Goal: Information Seeking & Learning: Check status

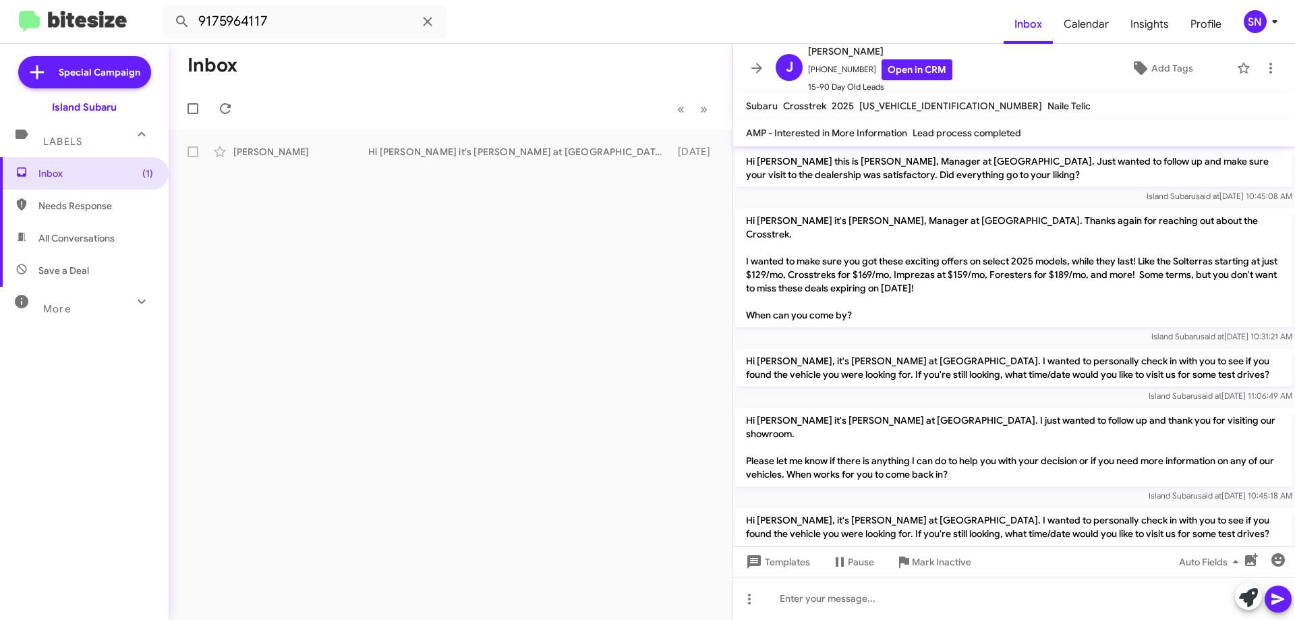
scroll to position [308, 0]
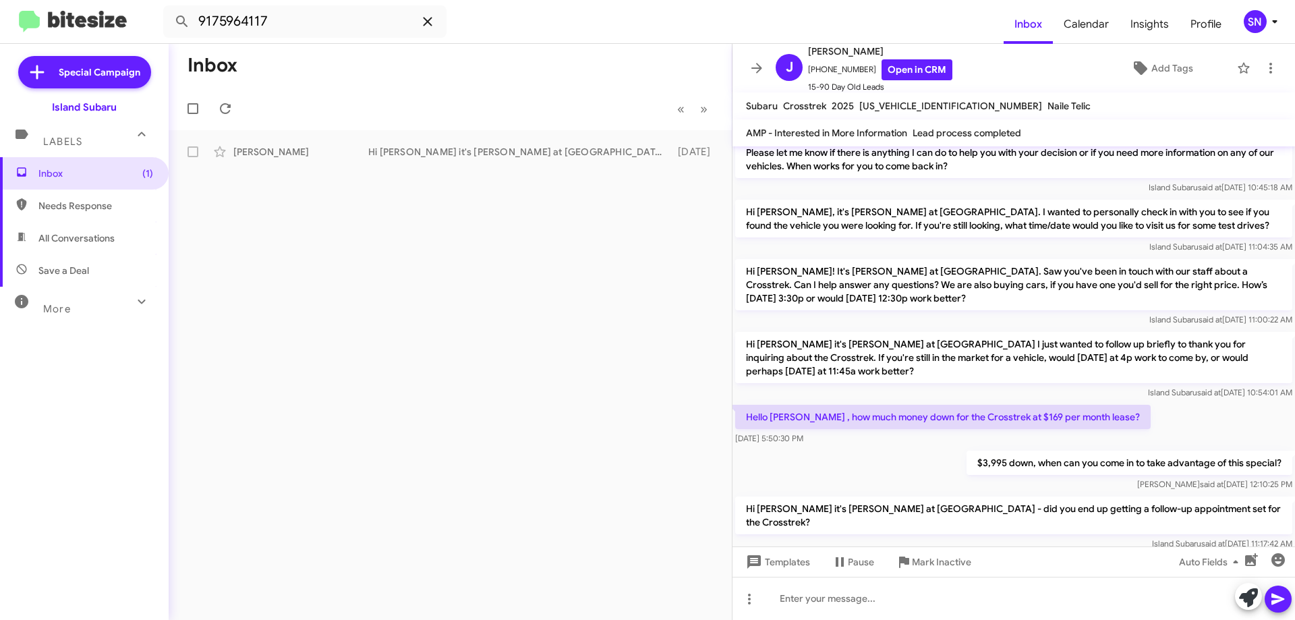
click at [421, 15] on icon at bounding box center [428, 21] width 16 height 16
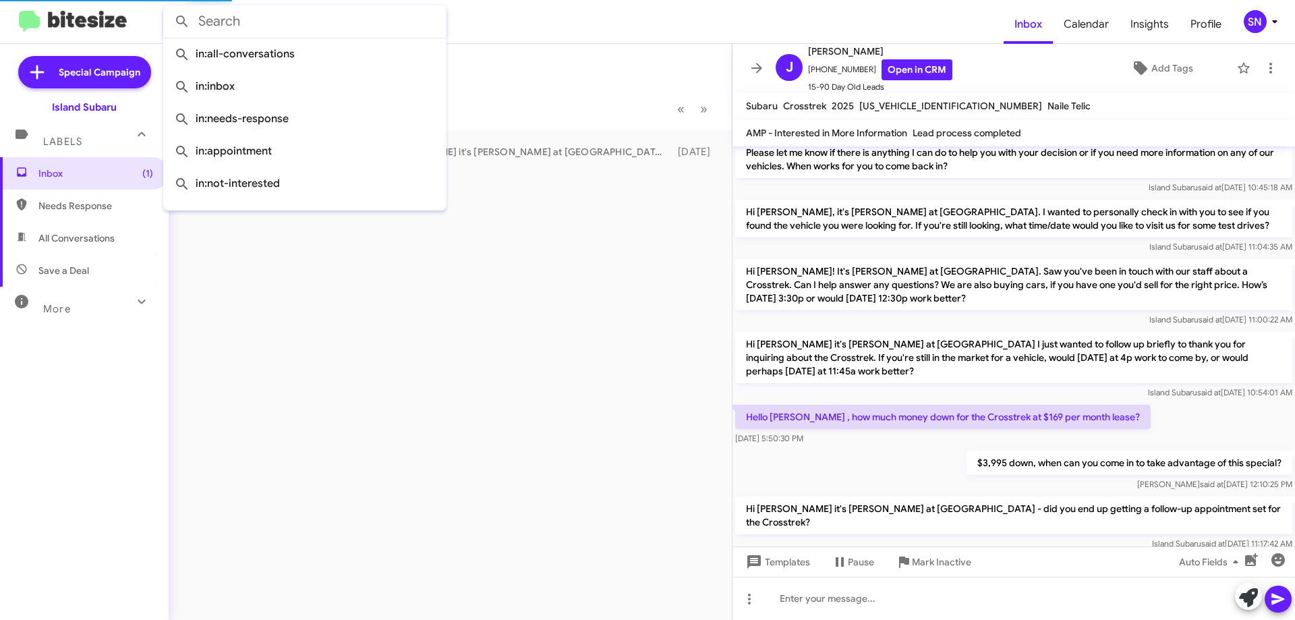
click at [540, 51] on mat-toolbar-row "Inbox" at bounding box center [450, 65] width 563 height 43
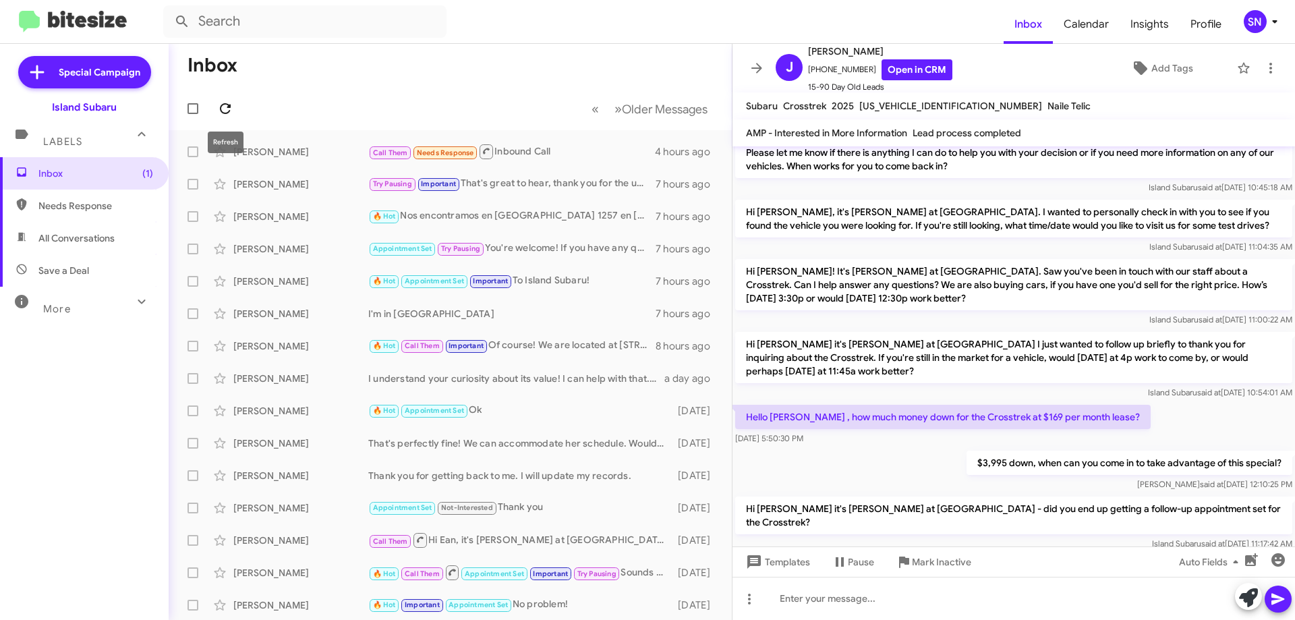
click at [223, 109] on icon at bounding box center [225, 109] width 16 height 16
click at [754, 67] on icon at bounding box center [757, 68] width 16 height 16
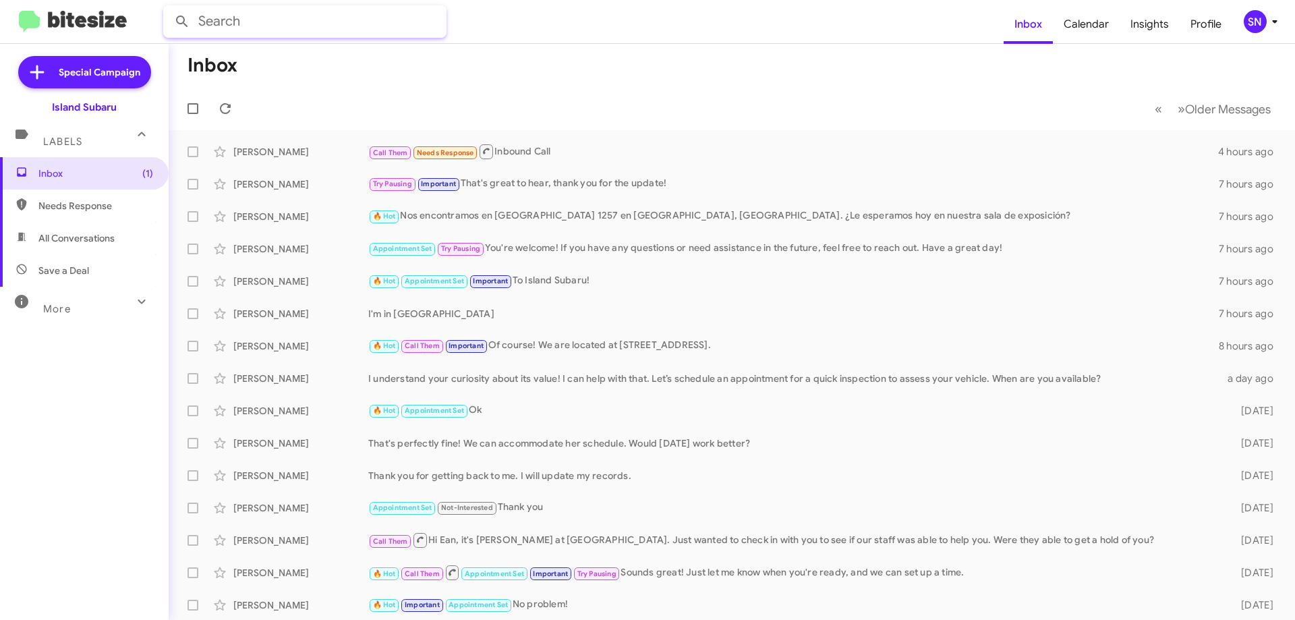
drag, startPoint x: 269, startPoint y: 1, endPoint x: 256, endPoint y: 16, distance: 20.1
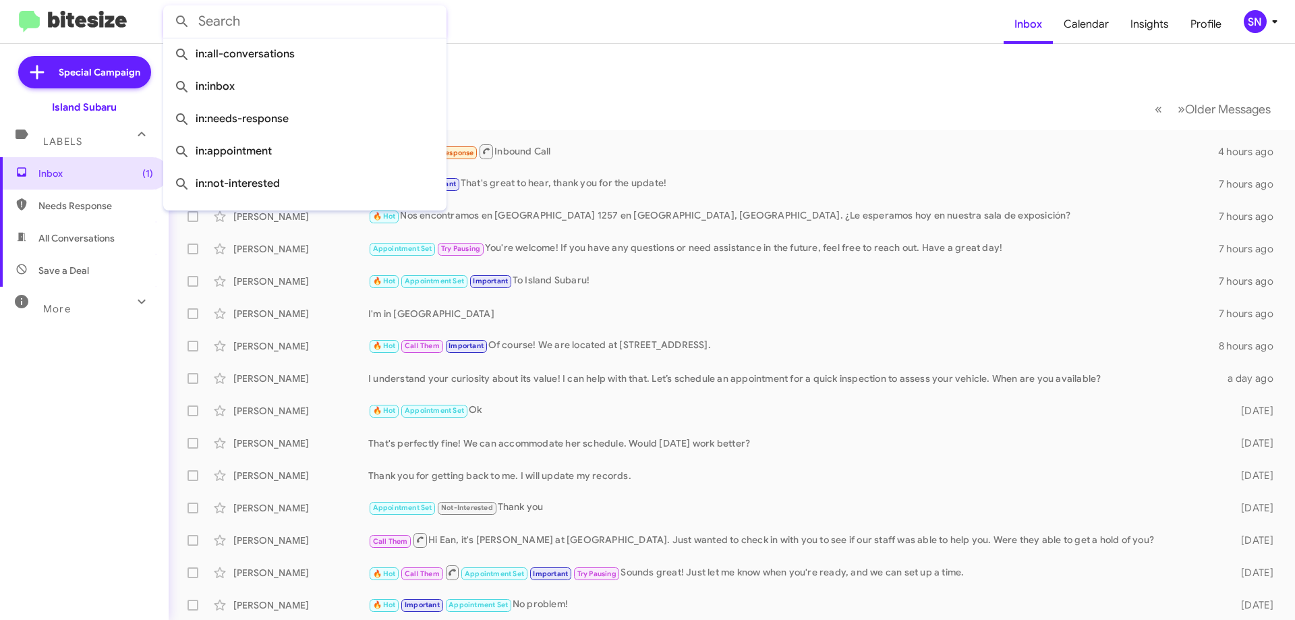
paste input "7185685225"
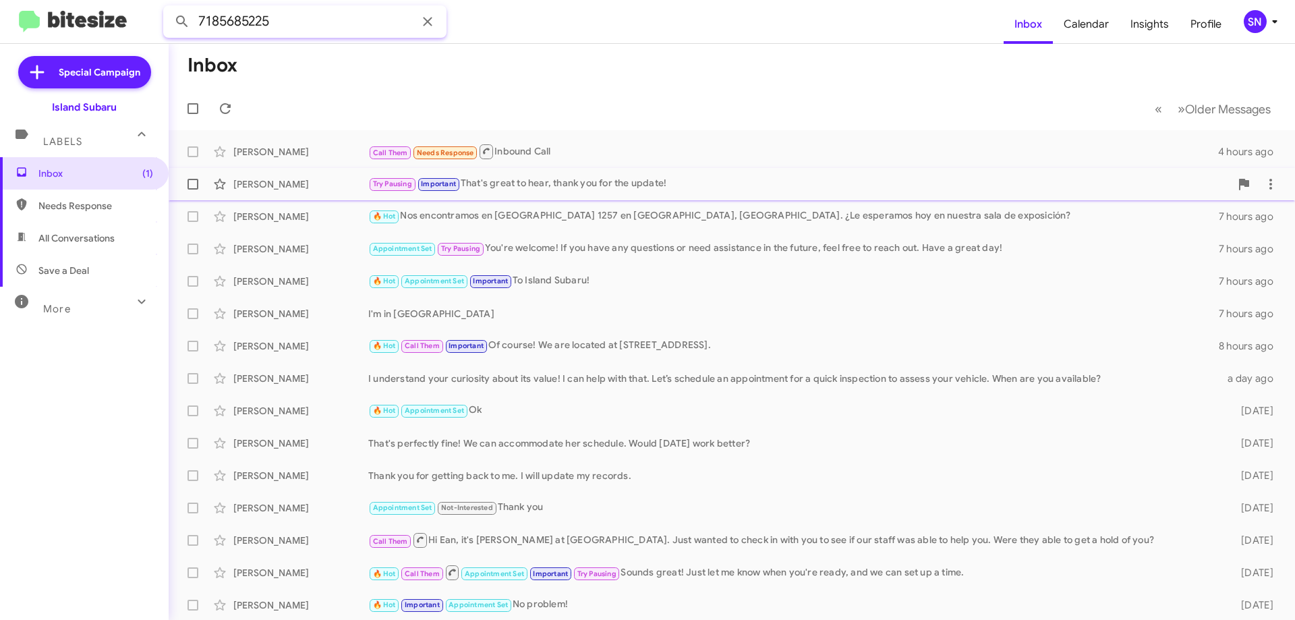
type input "7185685225"
click at [169, 8] on button at bounding box center [182, 21] width 27 height 27
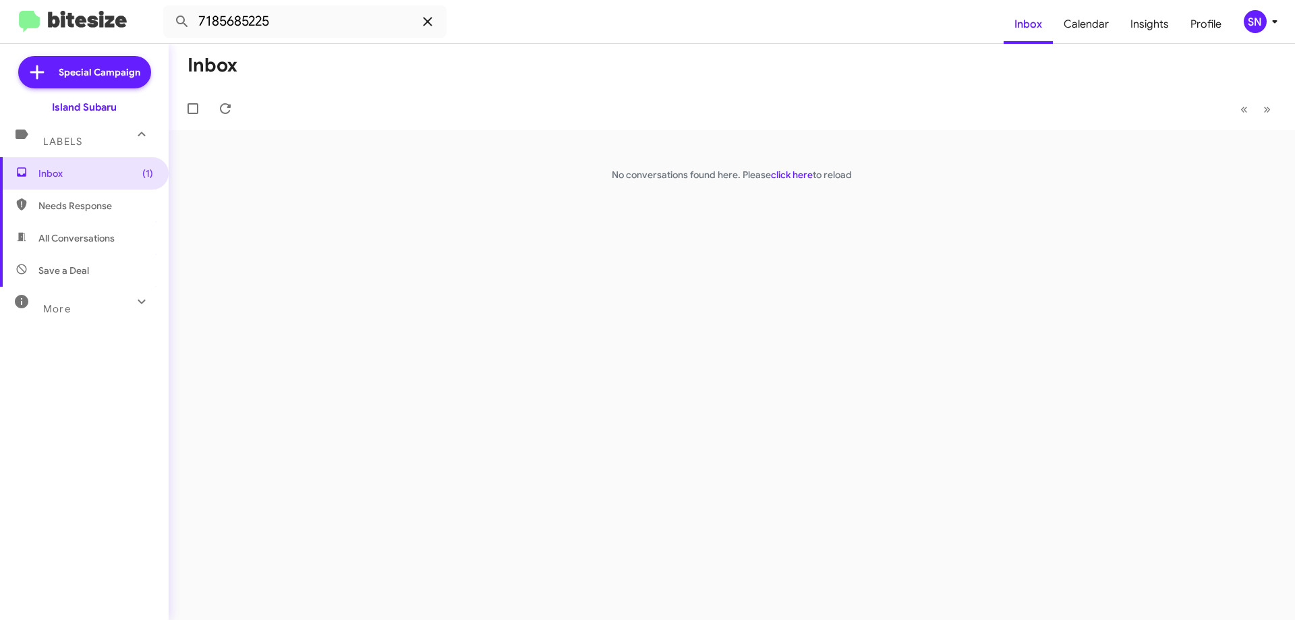
click at [428, 19] on icon at bounding box center [428, 21] width 16 height 16
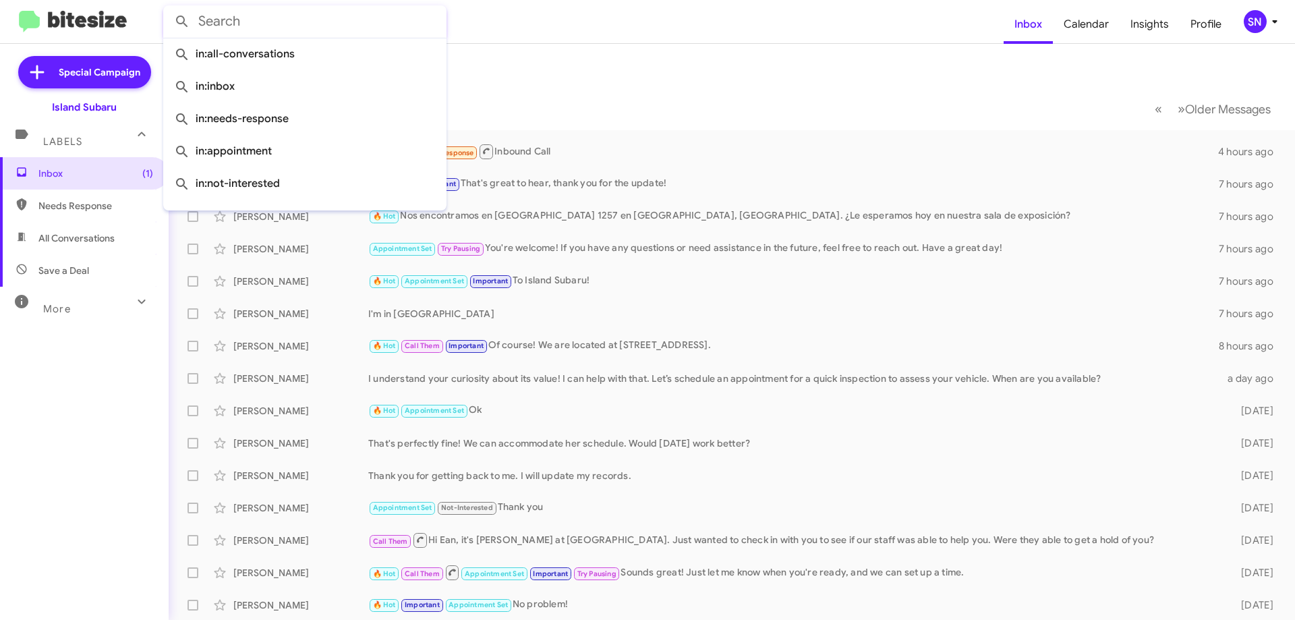
click at [530, 57] on mat-toolbar-row "Inbox" at bounding box center [732, 65] width 1127 height 43
